Goal: Find specific page/section: Find specific page/section

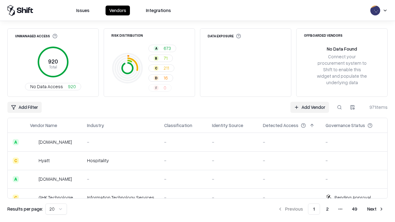
click at [352, 107] on html "Issues Vendors Integrations Unmanaged Access 920 Total No Data Access 920 Risk …" at bounding box center [197, 111] width 395 height 222
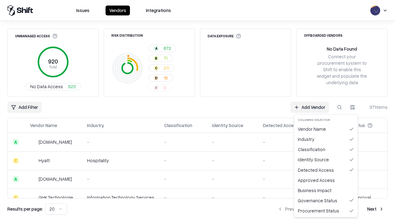
click at [198, 111] on html "Issues Vendors Integrations Unmanaged Access 920 Total No Data Access 920 Risk …" at bounding box center [197, 111] width 395 height 222
click at [352, 107] on html "Issues Vendors Integrations Unmanaged Access 920 Total No Data Access 920 Risk …" at bounding box center [197, 111] width 395 height 222
click at [326, 129] on div "Vendor Name" at bounding box center [325, 129] width 61 height 10
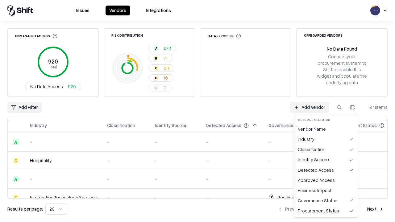
click at [352, 107] on html "Issues Vendors Integrations Unmanaged Access 920 Total No Data Access 920 Risk …" at bounding box center [197, 111] width 395 height 222
click at [326, 129] on div "Vendor Name" at bounding box center [325, 129] width 61 height 10
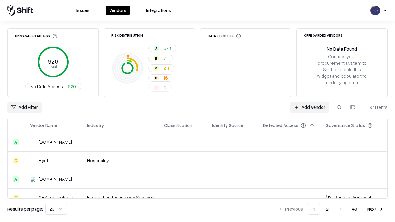
click at [352, 107] on html "Issues Vendors Integrations Unmanaged Access 920 Total No Data Access 920 Risk …" at bounding box center [197, 111] width 395 height 222
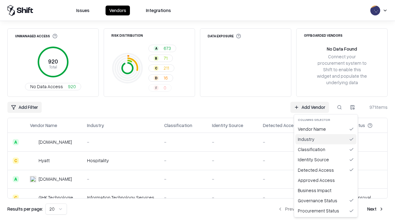
click at [326, 139] on div "Industry" at bounding box center [325, 139] width 61 height 10
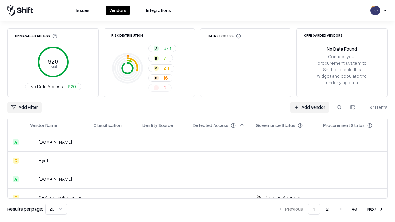
click at [352, 107] on html "Issues Vendors Integrations Unmanaged Access 920 Total No Data Access 920 Risk …" at bounding box center [197, 111] width 395 height 222
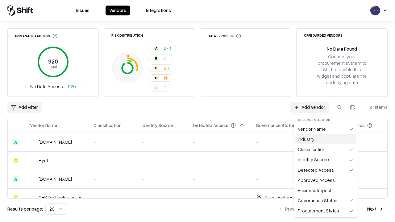
click at [326, 139] on div "Industry" at bounding box center [325, 139] width 61 height 10
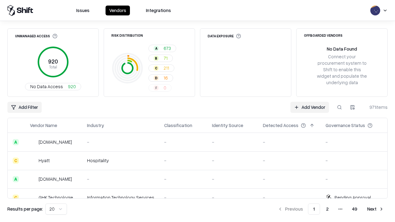
click at [352, 107] on html "Issues Vendors Integrations Unmanaged Access 920 Total No Data Access 920 Risk …" at bounding box center [197, 111] width 395 height 222
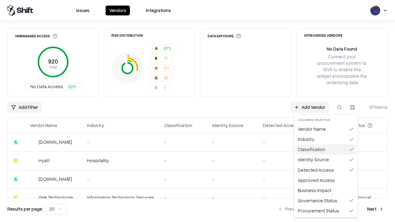
click at [326, 149] on div "Classification" at bounding box center [325, 149] width 61 height 10
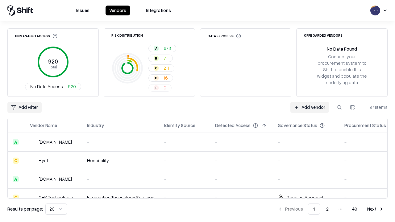
click at [352, 107] on html "Issues Vendors Integrations Unmanaged Access 920 Total No Data Access 920 Risk …" at bounding box center [197, 111] width 395 height 222
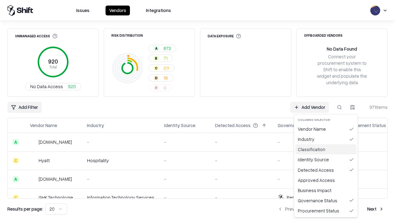
click at [326, 149] on div "Classification" at bounding box center [325, 149] width 61 height 10
click at [352, 107] on html "Issues Vendors Integrations Unmanaged Access 920 Total No Data Access 920 Risk …" at bounding box center [197, 111] width 395 height 222
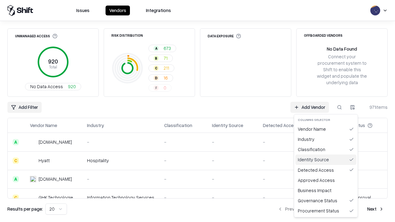
click at [326, 160] on div "Identity Source" at bounding box center [325, 160] width 61 height 10
